Goal: Complete application form: Complete application form

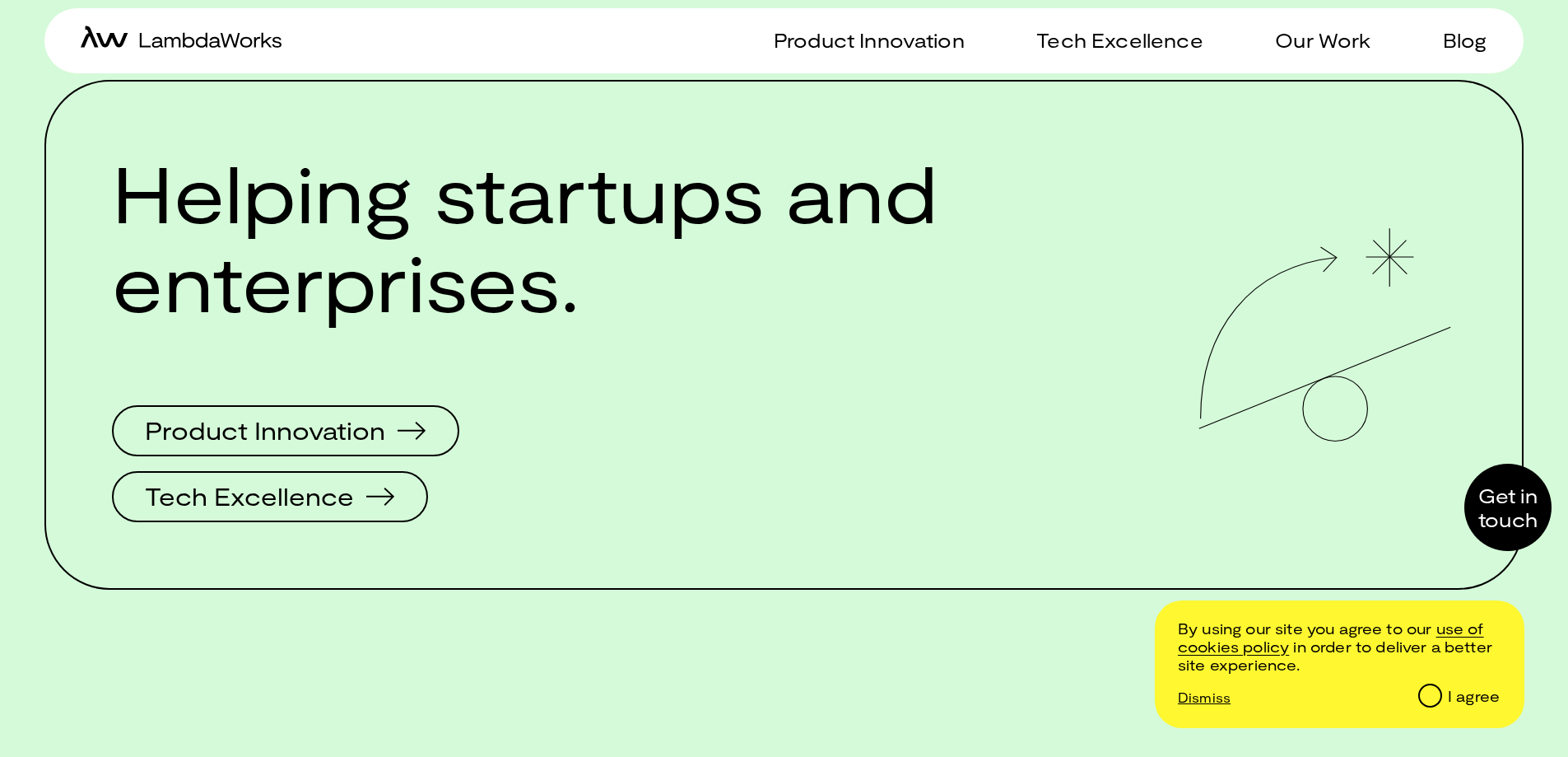
scroll to position [3293, 0]
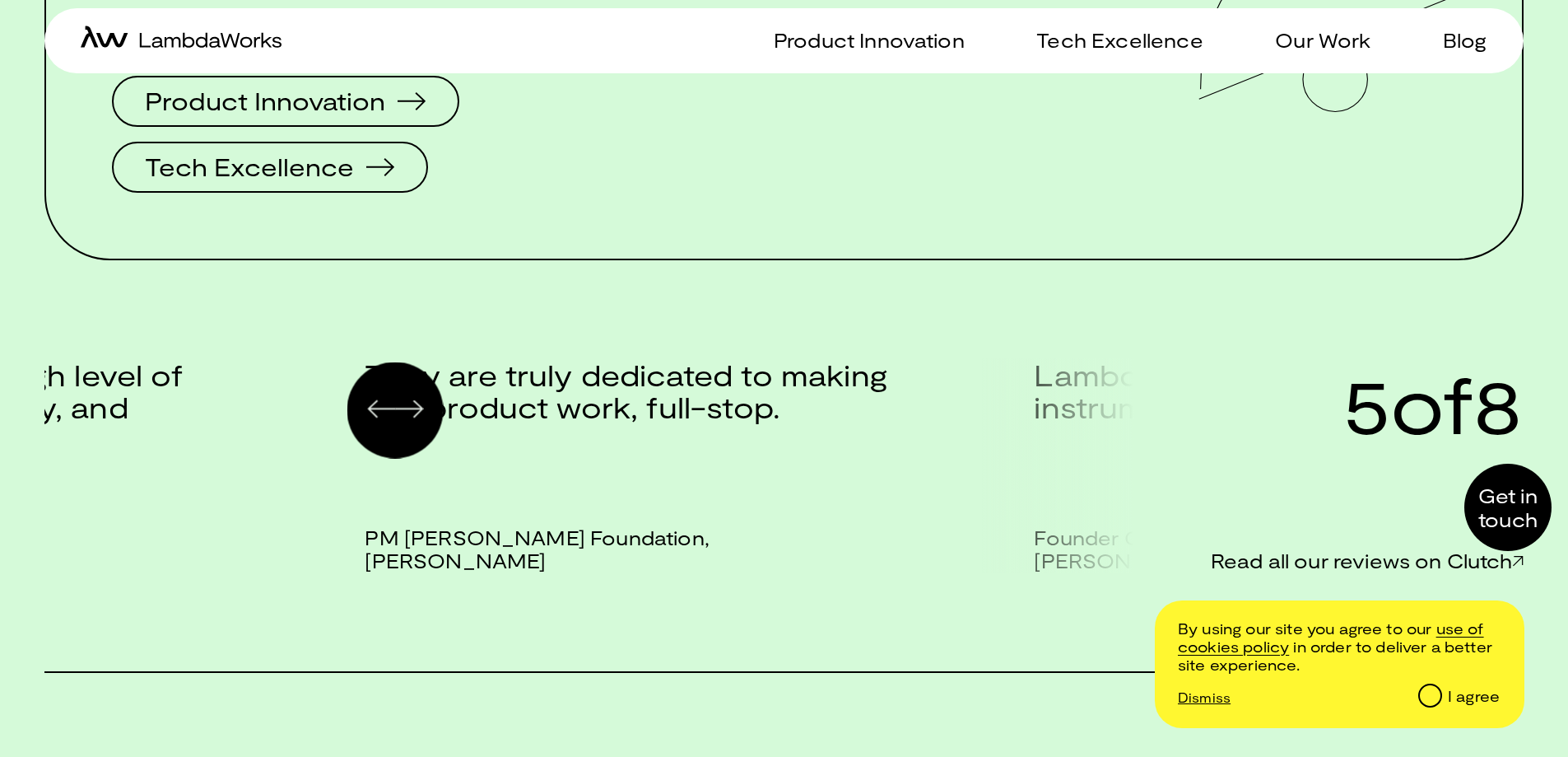
drag, startPoint x: 744, startPoint y: 432, endPoint x: 725, endPoint y: 414, distance: 26.2
click at [727, 414] on p "They are truly dedicated to making this product work, full-stop." at bounding box center [640, 391] width 549 height 65
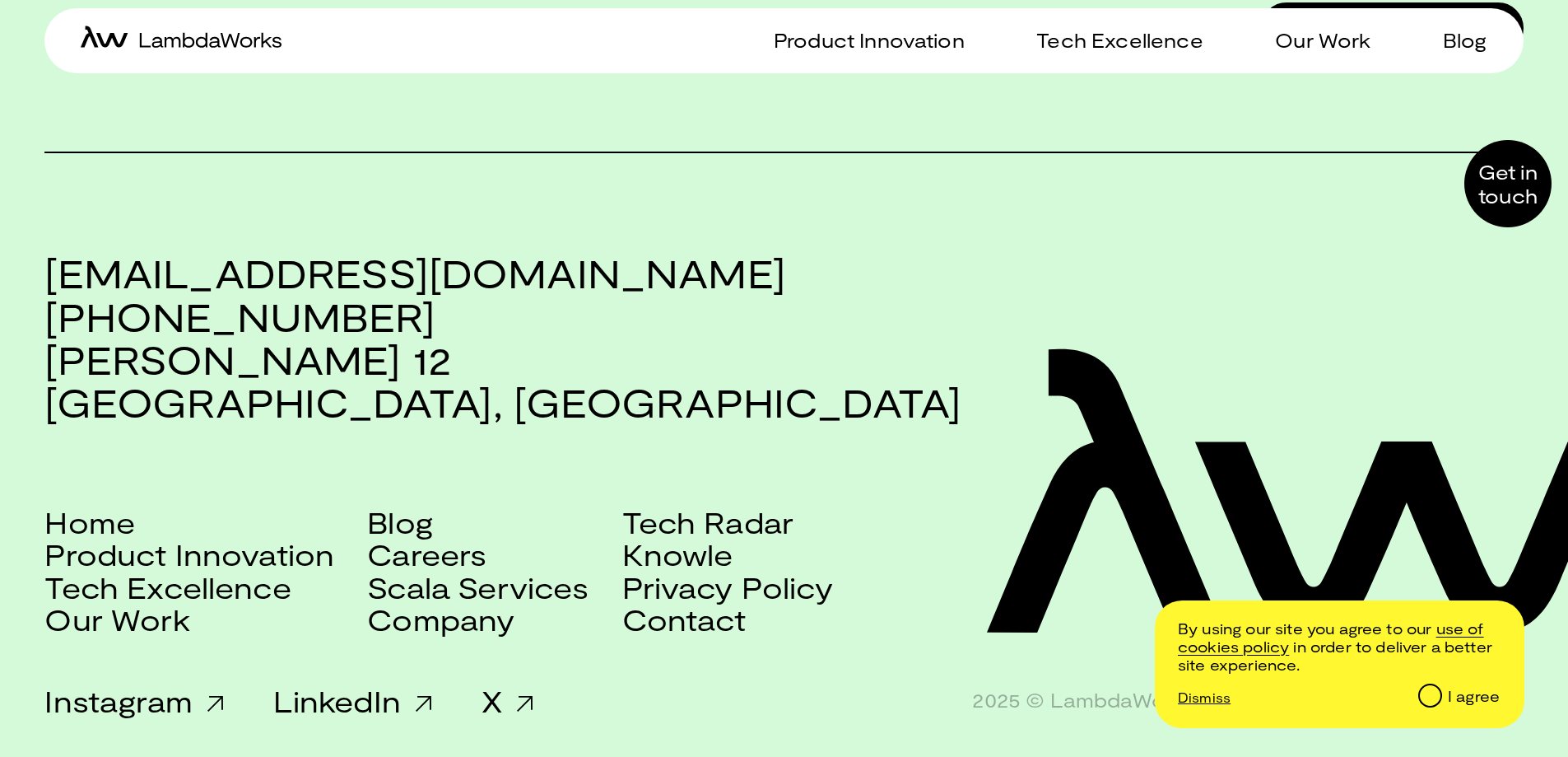
scroll to position [4322, 0]
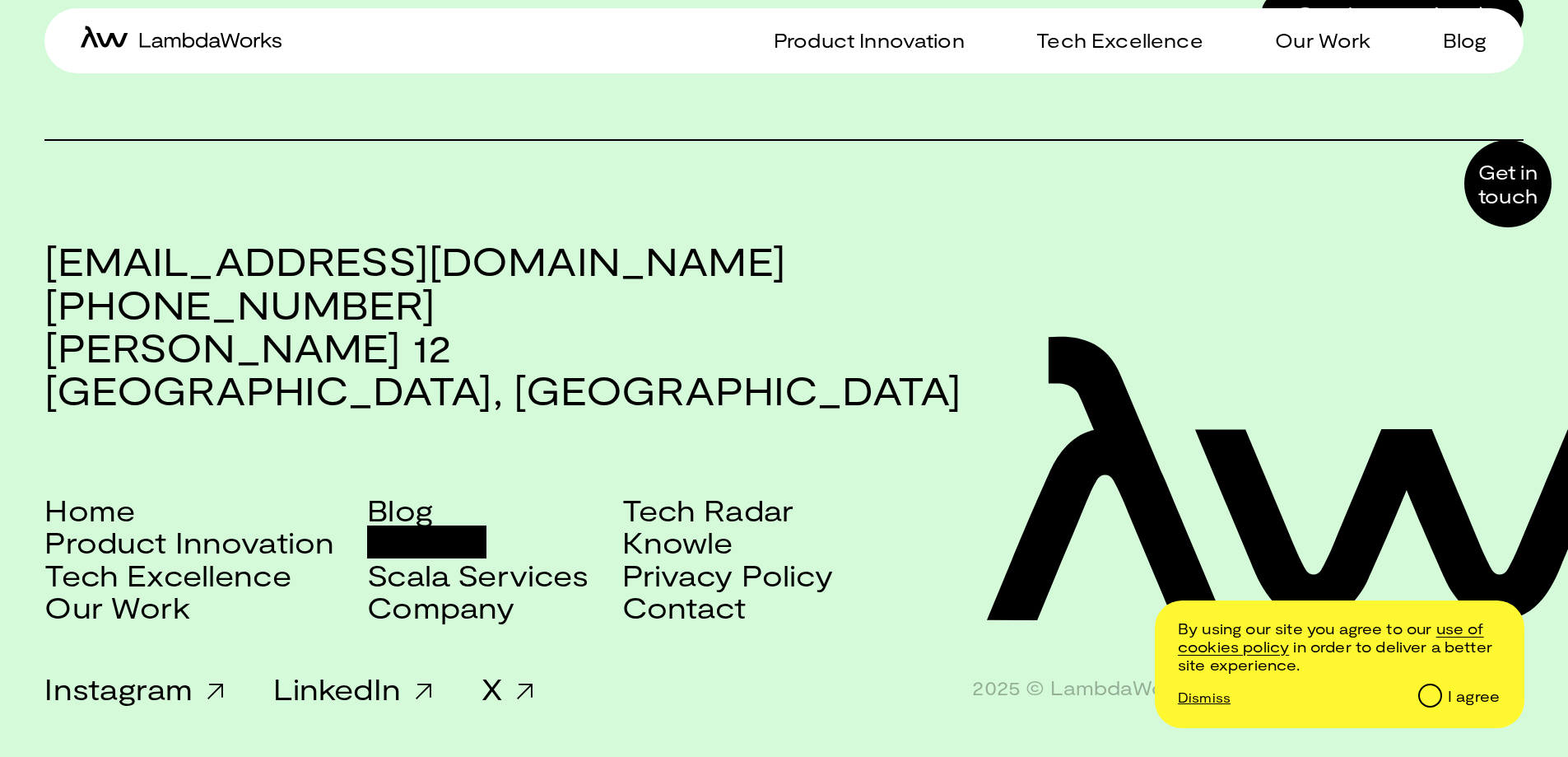
click at [414, 544] on link "Careers" at bounding box center [426, 541] width 119 height 32
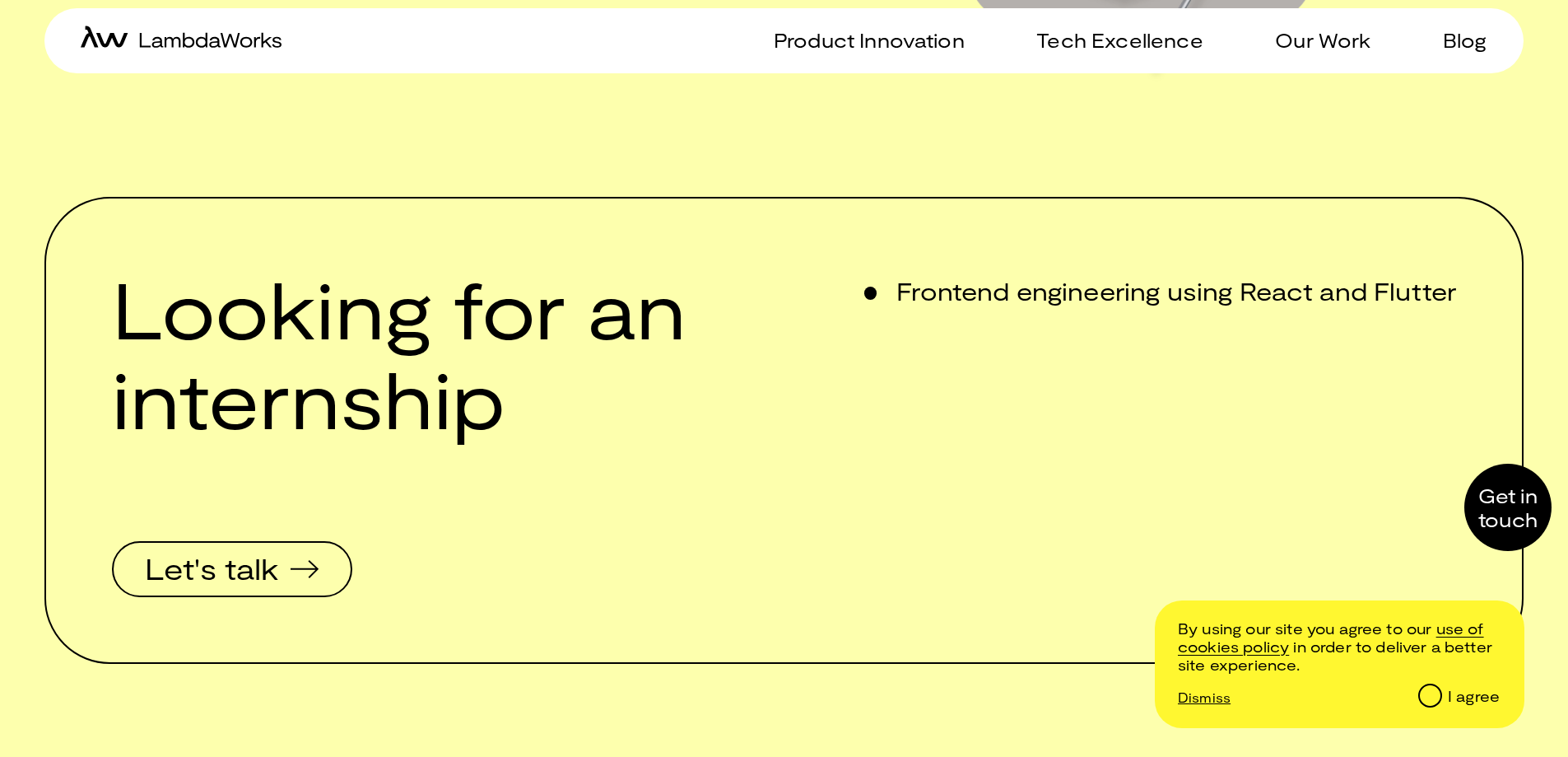
scroll to position [659, 0]
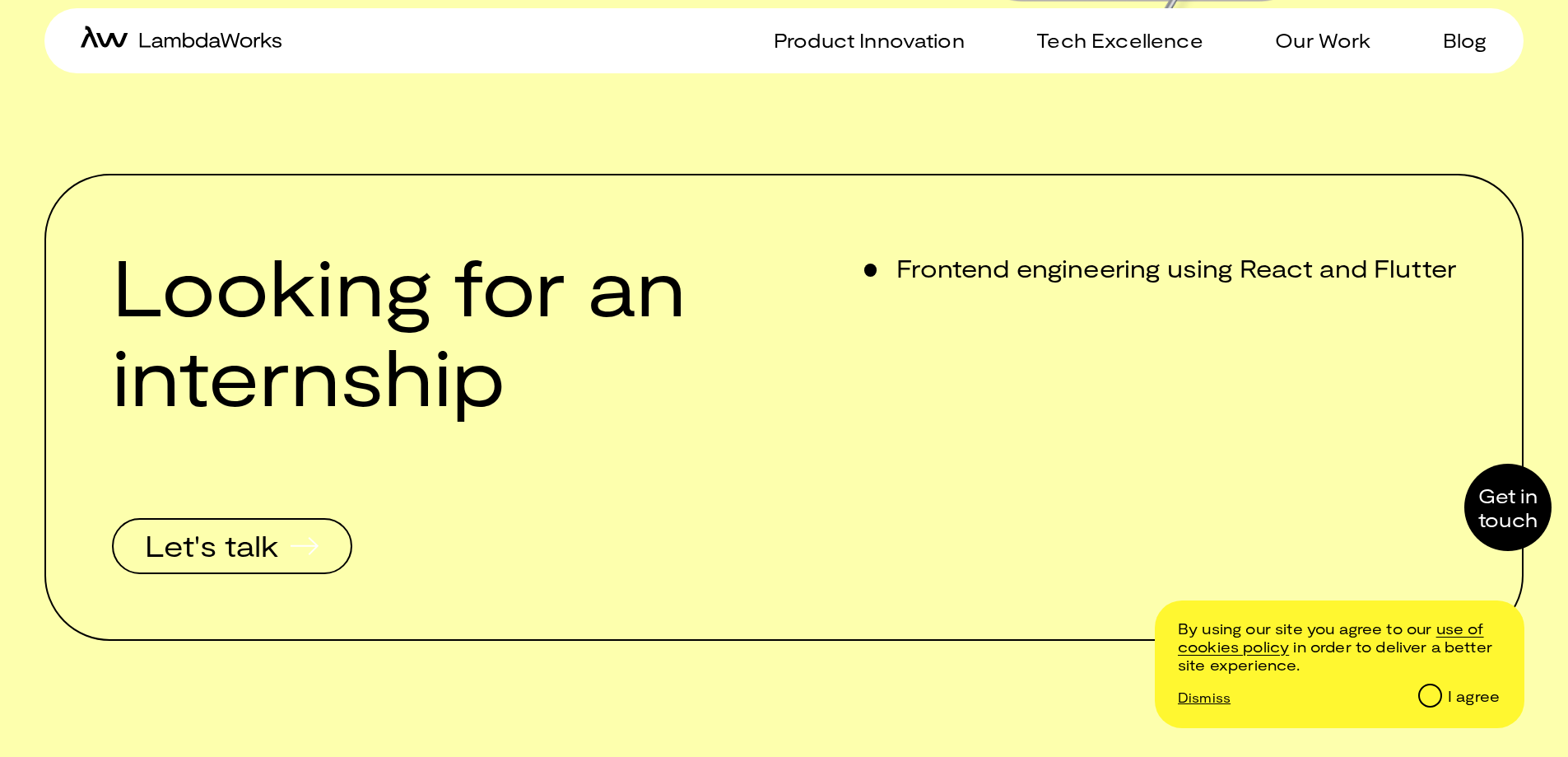
click at [285, 558] on span "Let's talk" at bounding box center [231, 545] width 227 height 51
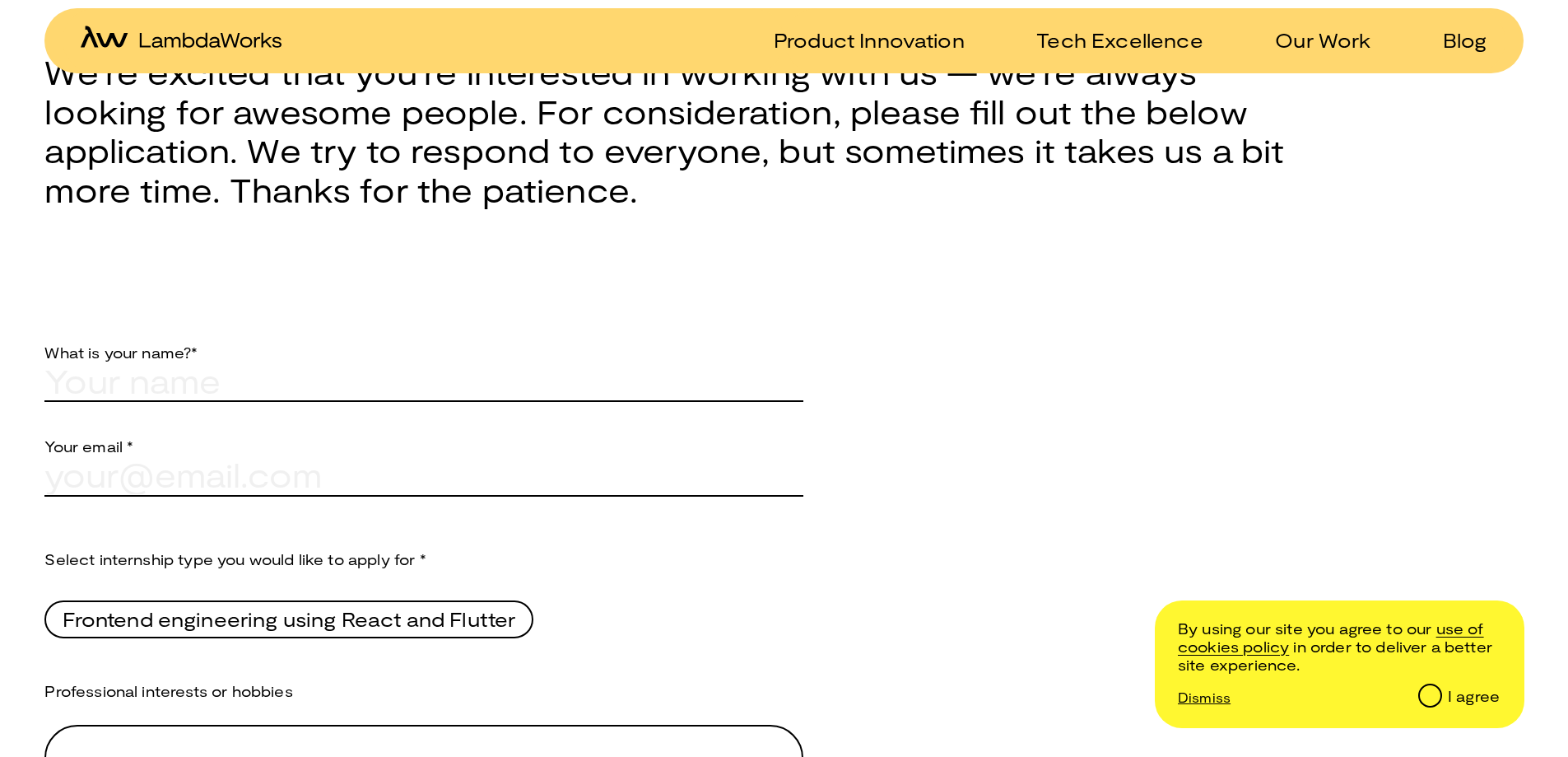
scroll to position [823, 0]
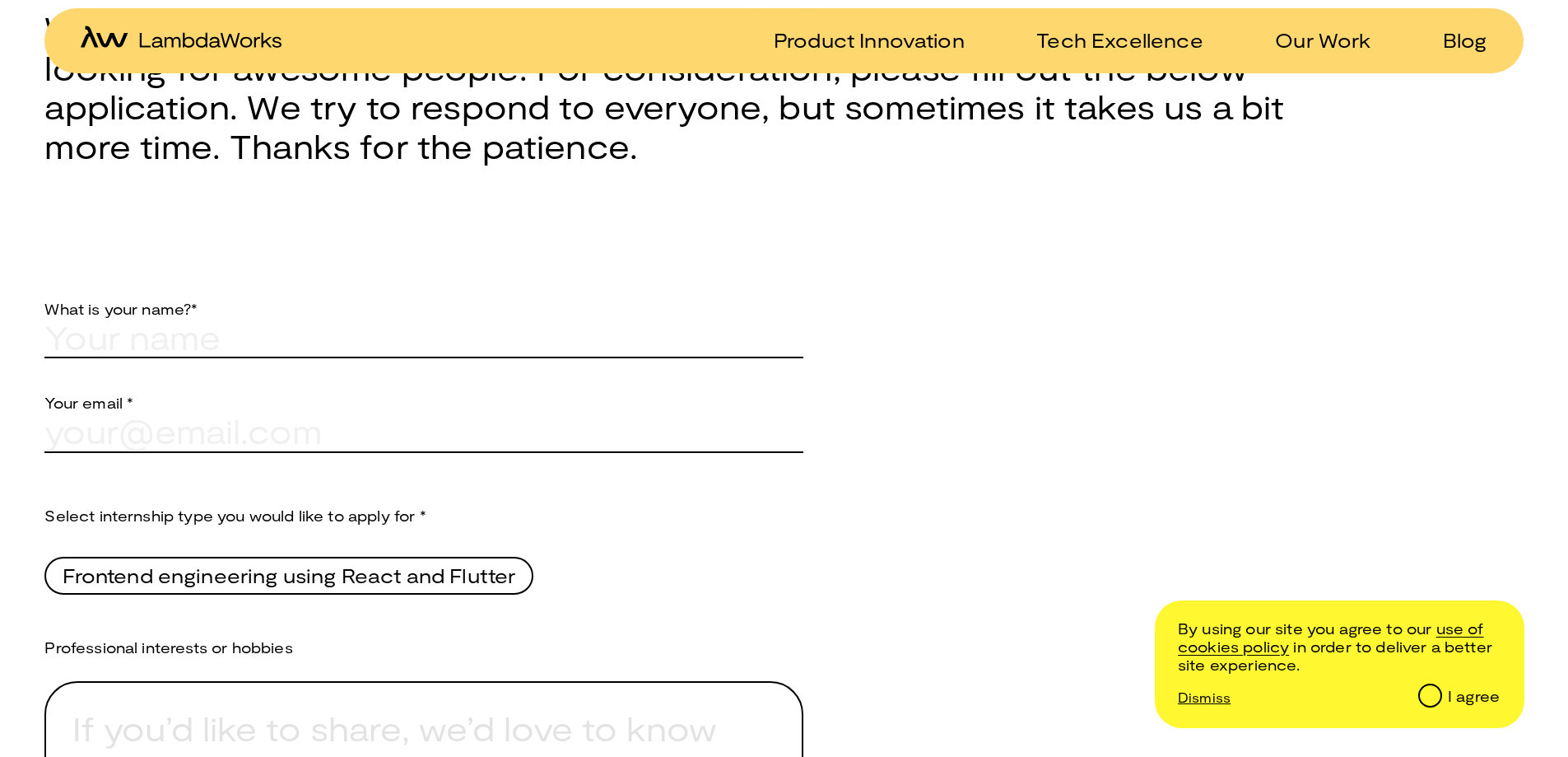
click at [243, 342] on input "text" at bounding box center [423, 337] width 759 height 40
type input "Branislav"
click at [162, 451] on input "text" at bounding box center [423, 432] width 759 height 40
type input "[EMAIL_ADDRESS][DOMAIN_NAME]"
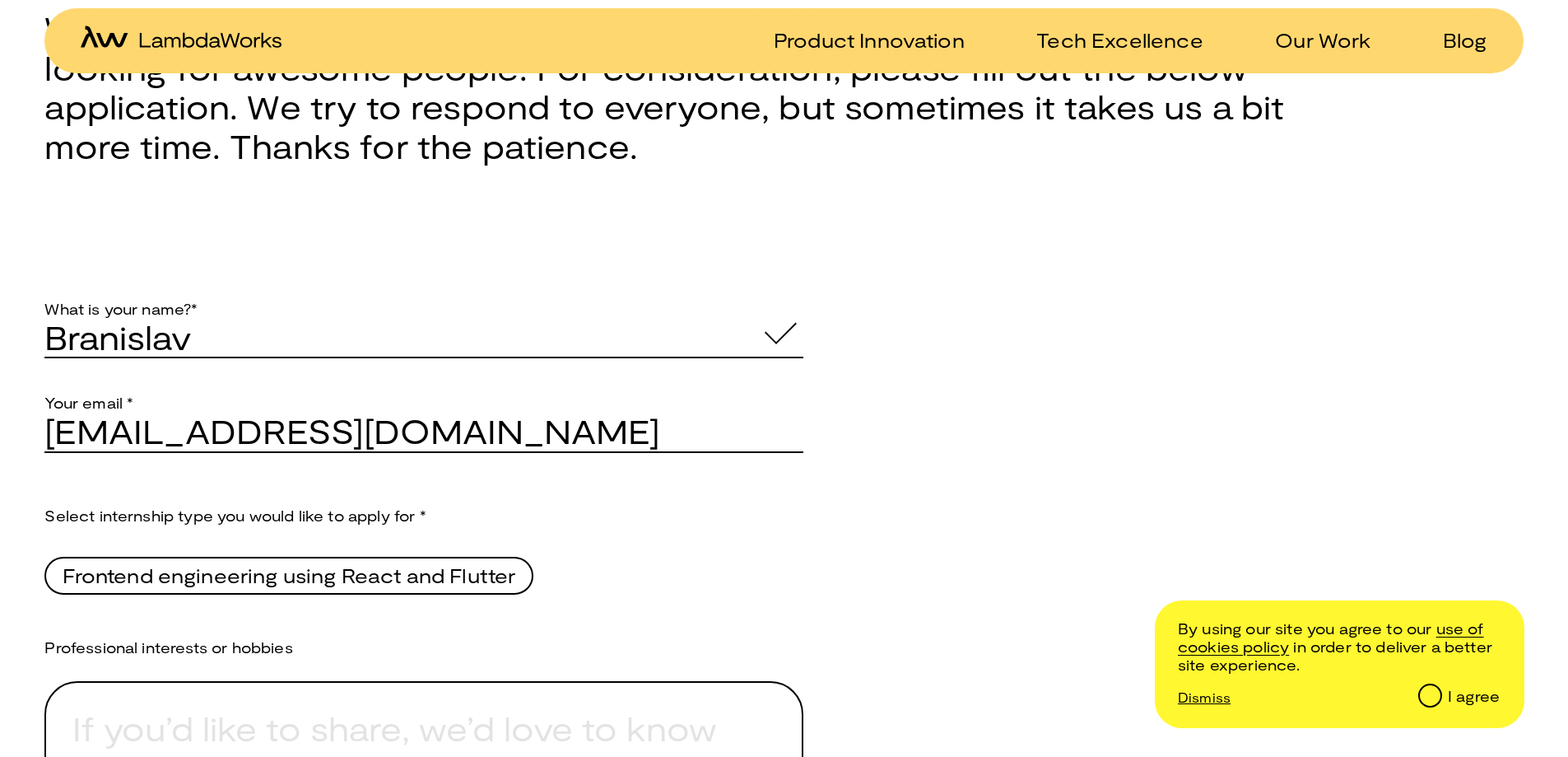
click at [178, 582] on span "Frontend engineering using React and Flutter" at bounding box center [289, 575] width 452 height 28
click at [45, 582] on Flutter "Frontend engineering using React and Flutter" at bounding box center [45, 578] width 0 height 50
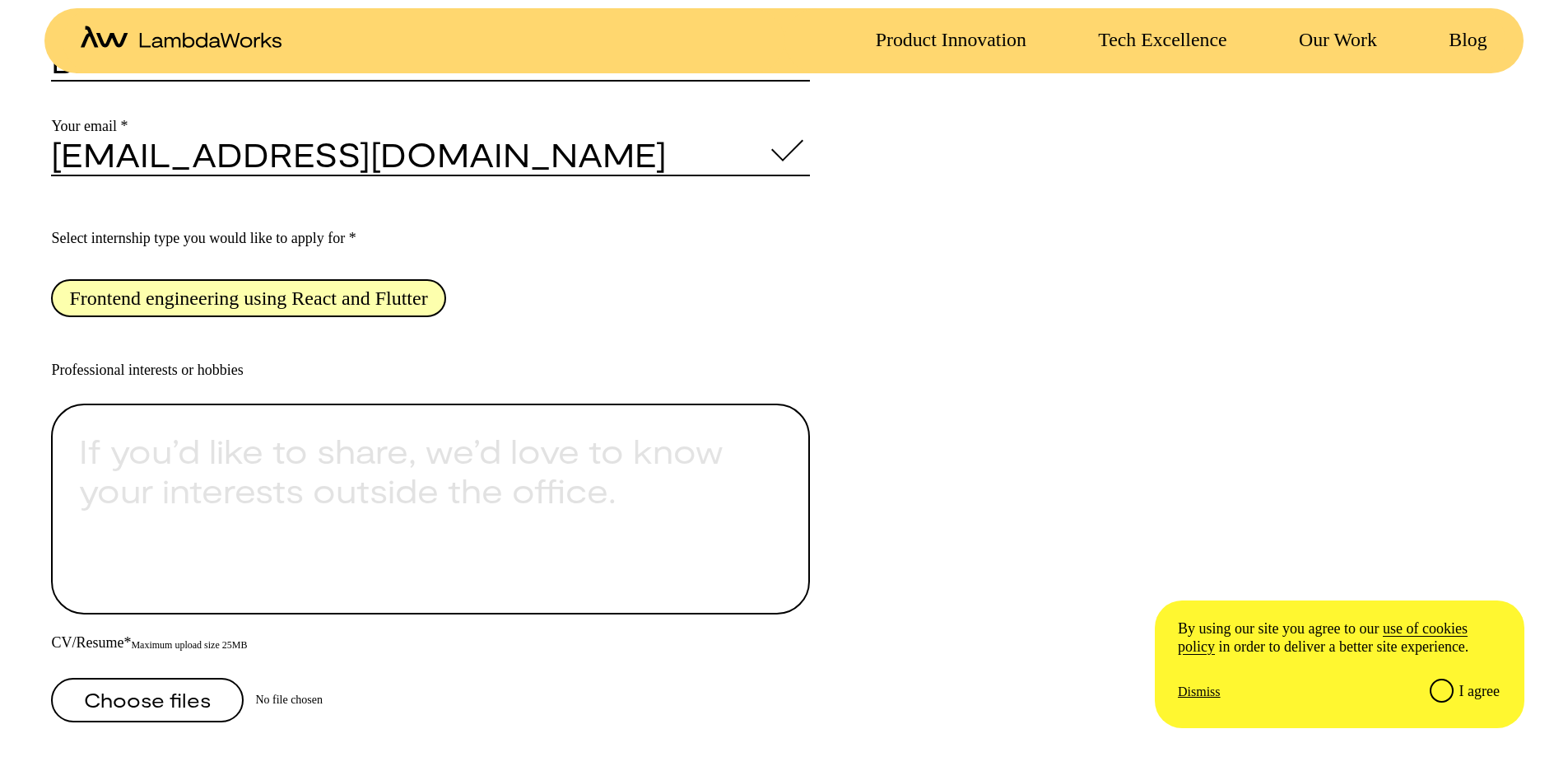
scroll to position [1235, 0]
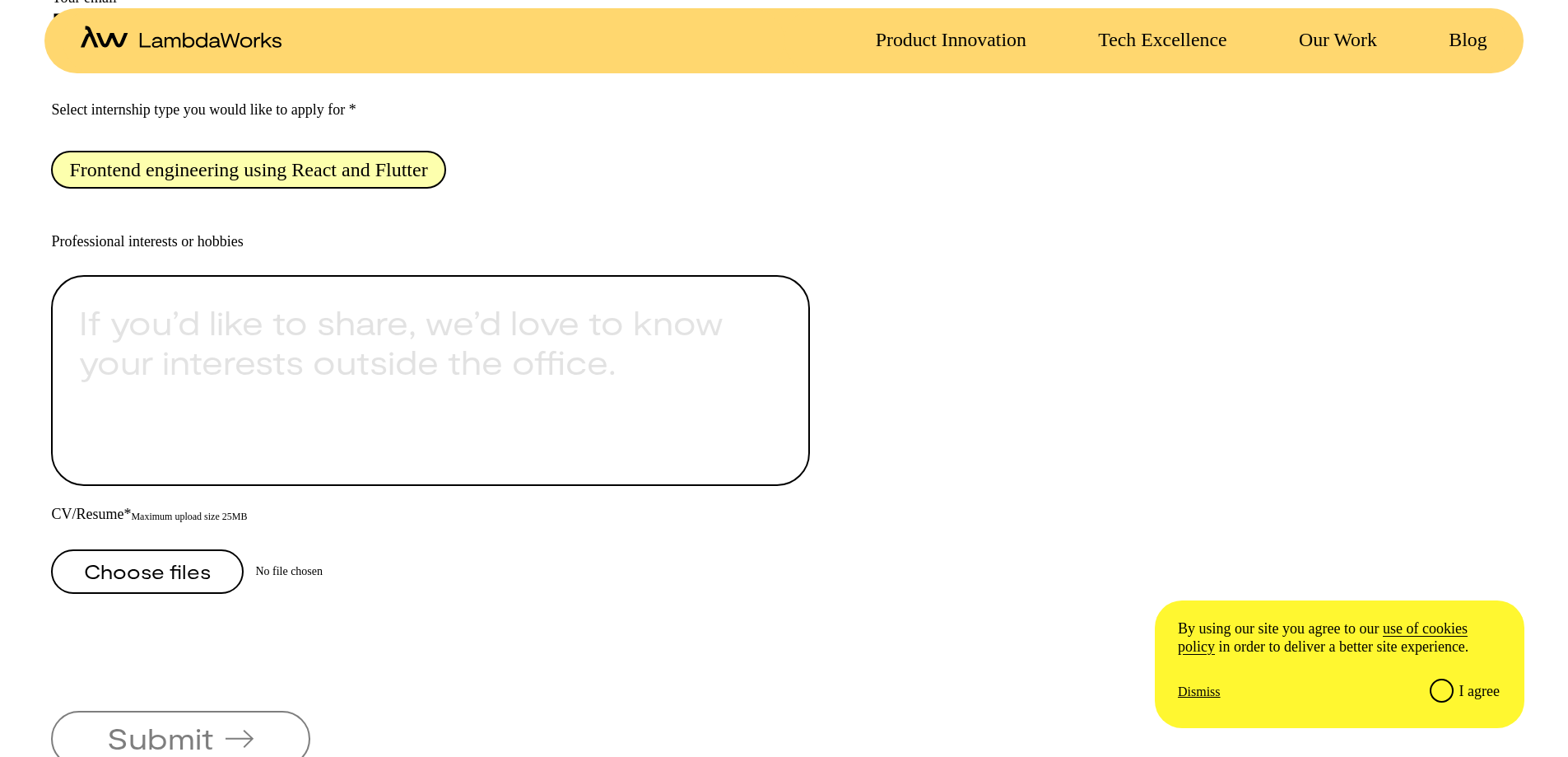
click at [177, 577] on span "Choose files" at bounding box center [148, 571] width 127 height 20
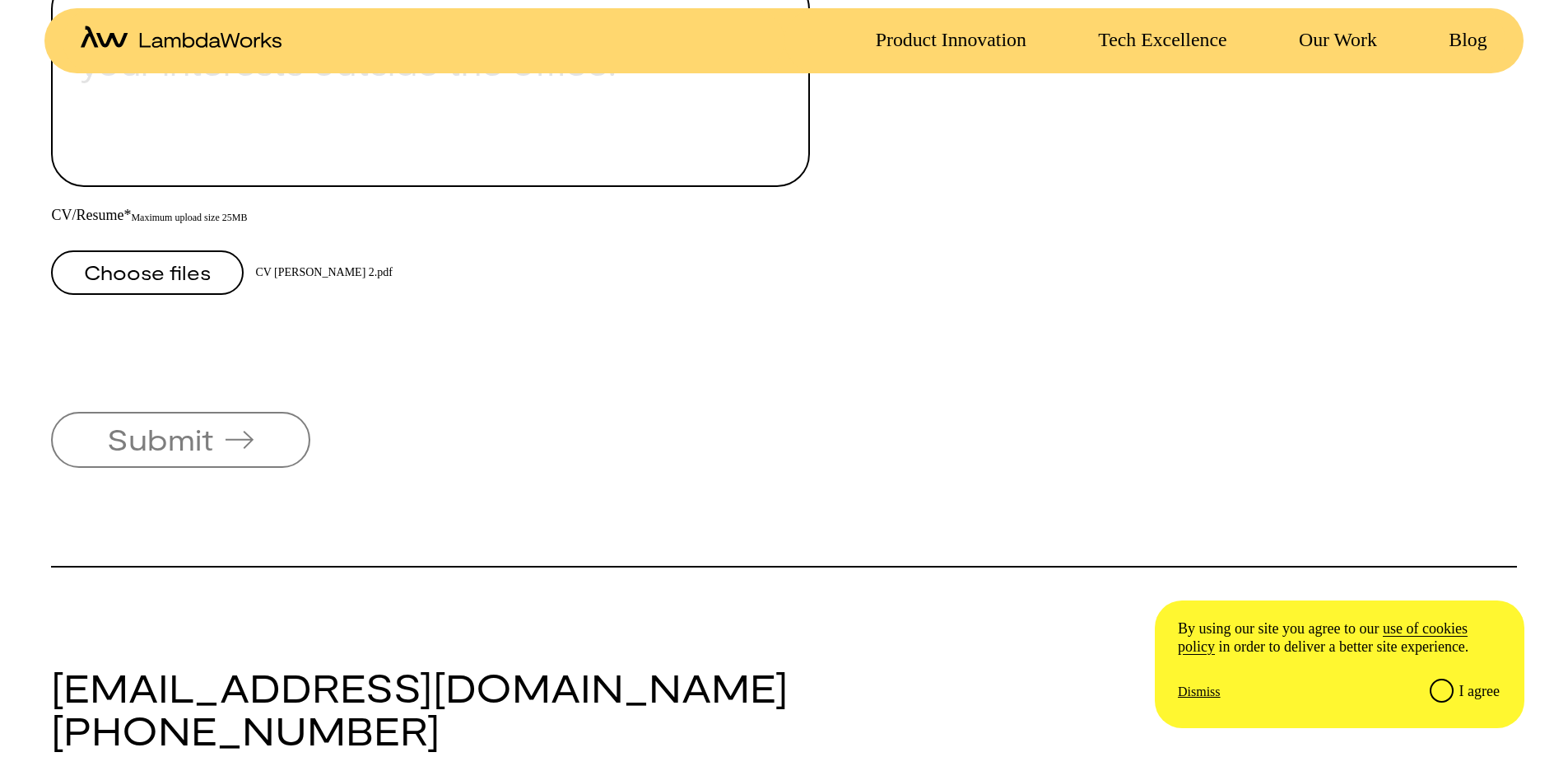
scroll to position [1565, 0]
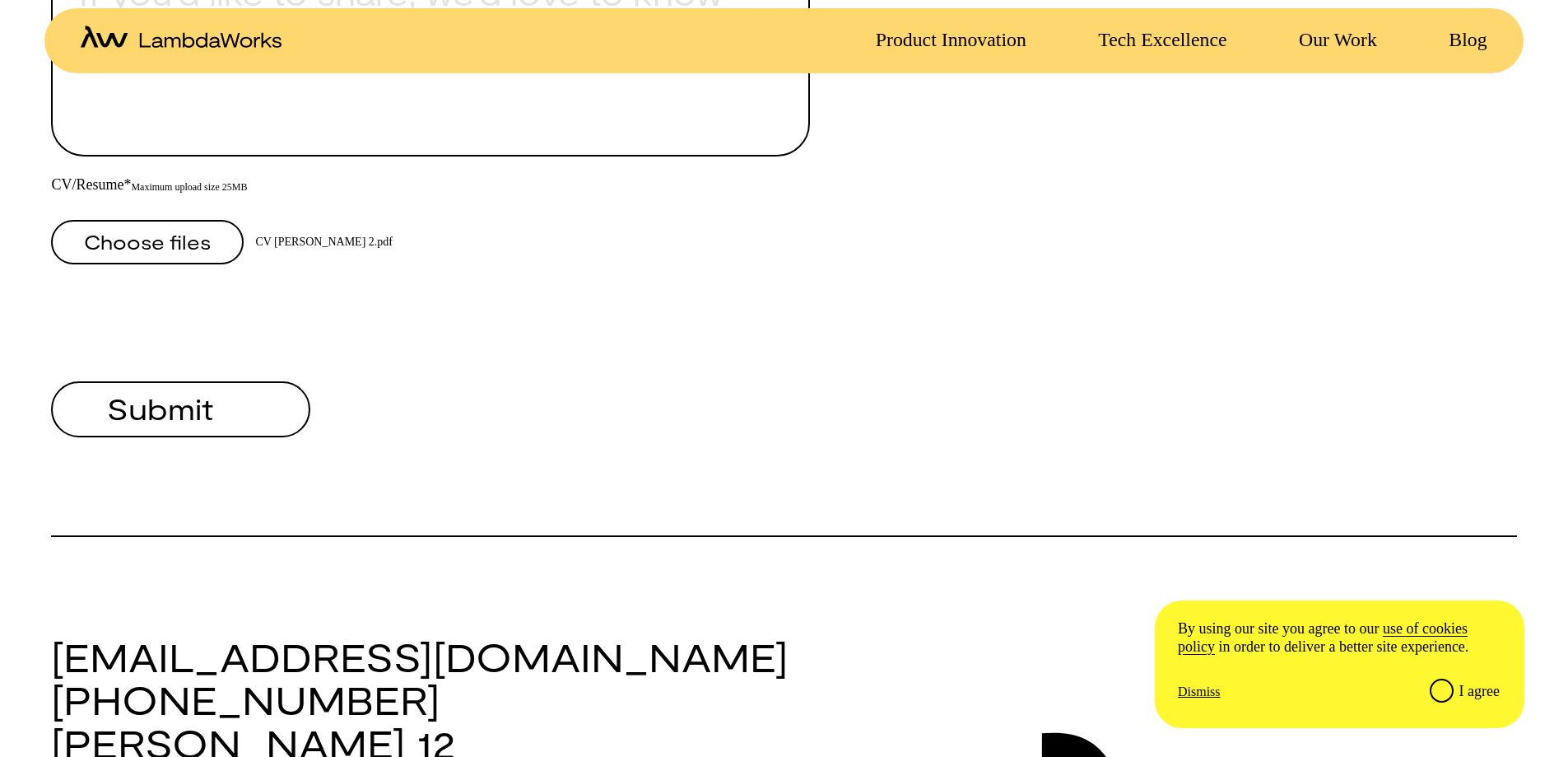
click at [163, 405] on span "Submit" at bounding box center [160, 409] width 106 height 30
